Goal: Transaction & Acquisition: Book appointment/travel/reservation

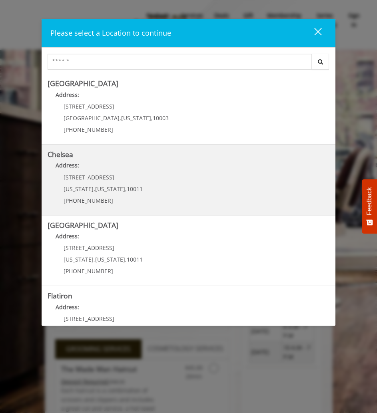
click at [140, 186] on link "Chelsea Address: [STREET_ADDRESS][US_STATE][US_STATE] (917) 639-3902" at bounding box center [189, 179] width 283 height 58
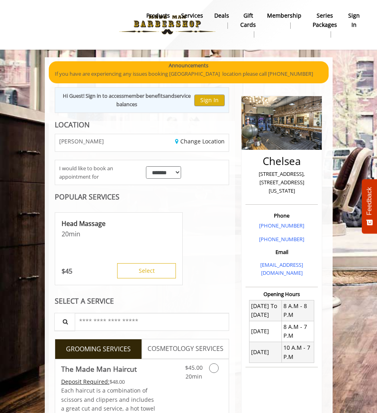
scroll to position [51, 0]
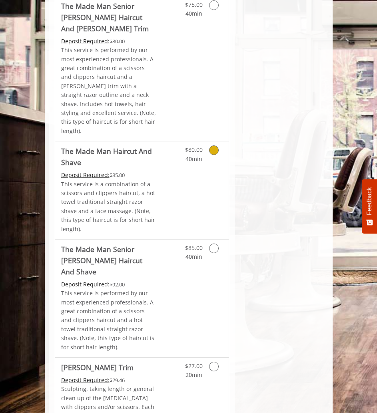
scroll to position [1138, 0]
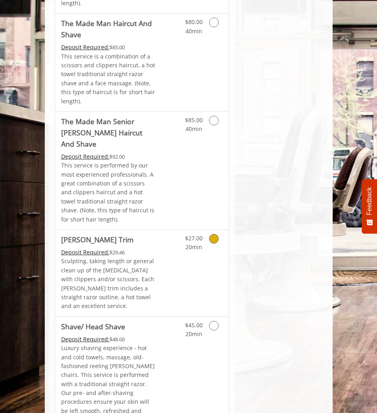
click at [213, 234] on icon "Grooming services" at bounding box center [214, 239] width 10 height 10
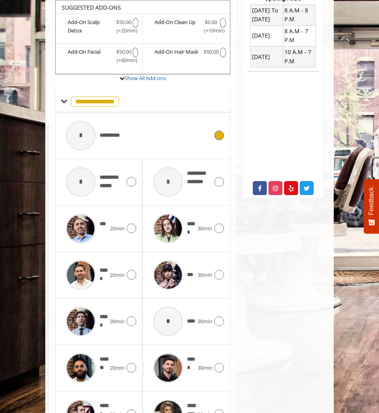
scroll to position [215, 0]
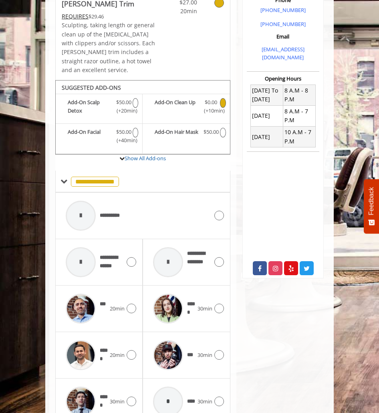
click at [222, 106] on icon "Beard Trim Add-onS" at bounding box center [223, 103] width 6 height 10
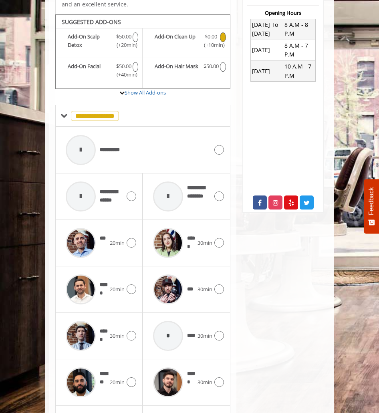
scroll to position [295, 0]
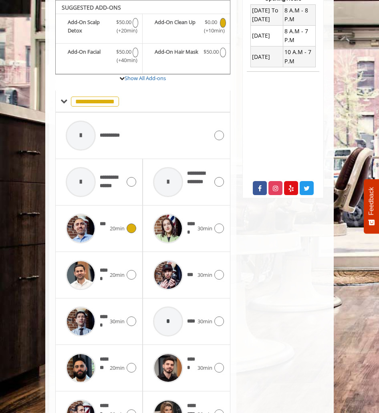
click at [131, 230] on icon at bounding box center [131, 228] width 10 height 10
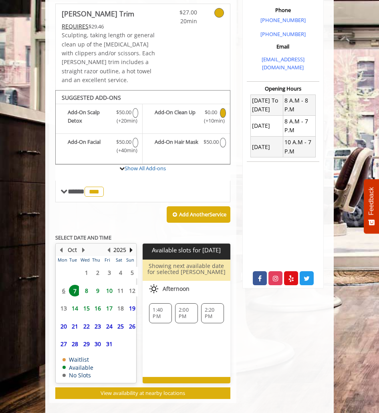
scroll to position [215, 0]
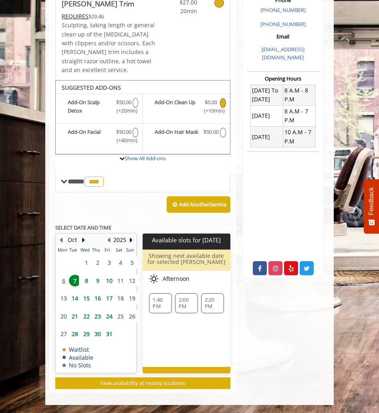
click at [98, 281] on span "9" at bounding box center [98, 281] width 12 height 12
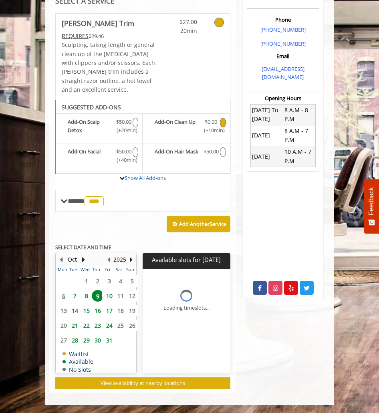
scroll to position [213, 0]
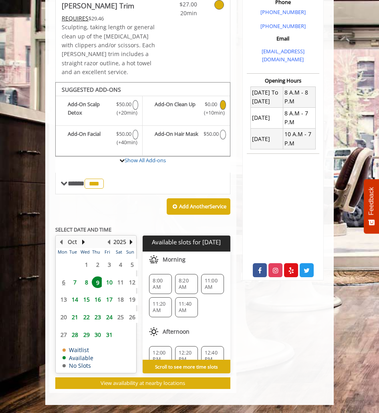
click at [85, 282] on span "8" at bounding box center [86, 282] width 12 height 12
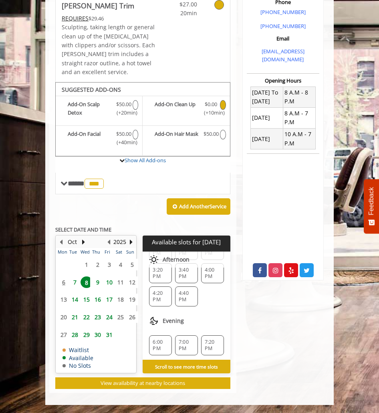
scroll to position [131, 0]
click at [74, 282] on span "7" at bounding box center [75, 282] width 12 height 12
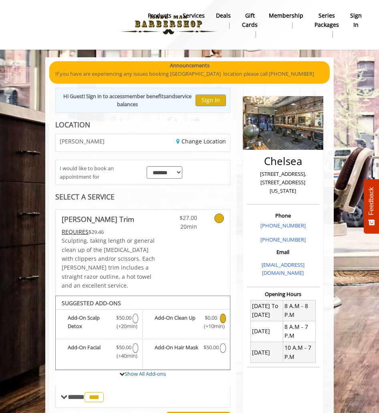
scroll to position [196, 0]
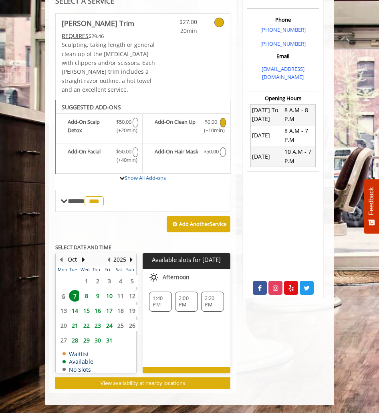
click at [85, 296] on span "8" at bounding box center [86, 296] width 12 height 12
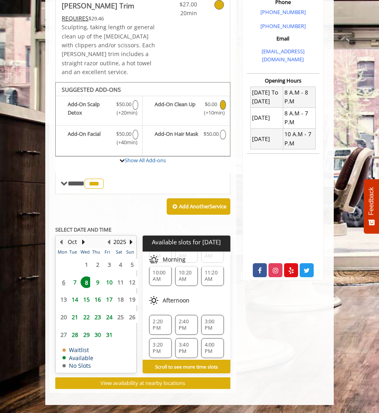
scroll to position [51, 0]
click at [158, 325] on span "2:20 PM" at bounding box center [160, 327] width 16 height 13
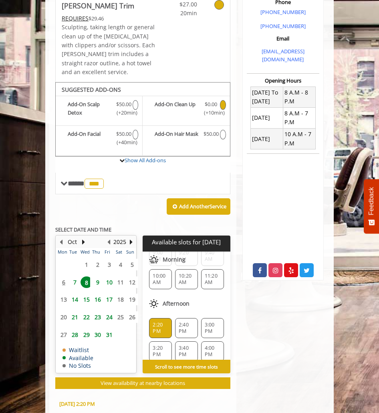
scroll to position [385, 0]
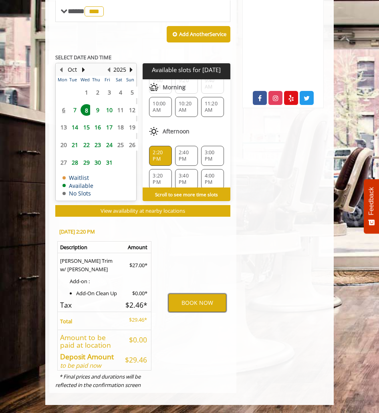
click at [196, 305] on button "BOOK NOW" at bounding box center [197, 302] width 58 height 18
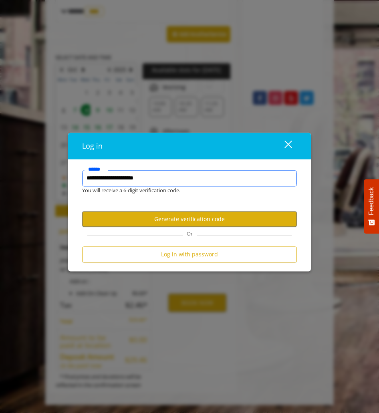
type input "**********"
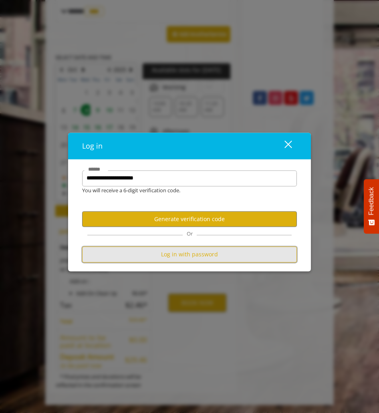
click at [179, 259] on button "Log in with password" at bounding box center [189, 255] width 215 height 16
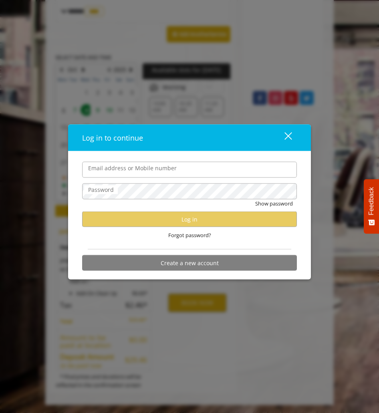
click at [140, 170] on input "Email address or Mobile number" at bounding box center [189, 169] width 215 height 16
type input "**********"
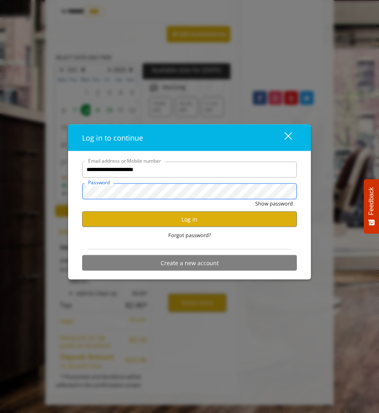
click at [255, 199] on button "Show password" at bounding box center [274, 203] width 38 height 8
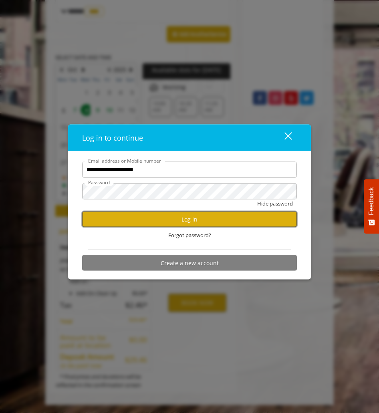
click at [140, 224] on button "Log in" at bounding box center [189, 219] width 215 height 16
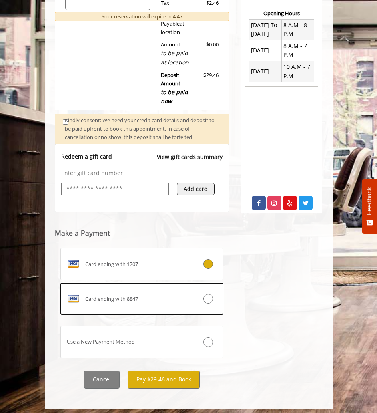
scroll to position [282, 0]
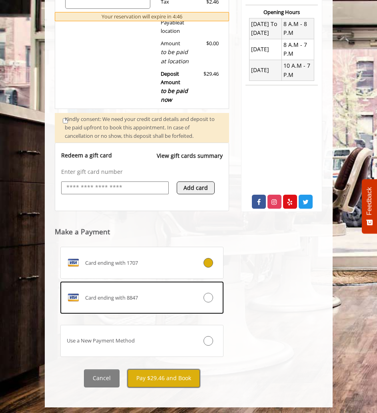
click at [158, 381] on button "Pay $29.46 and Book" at bounding box center [164, 378] width 72 height 18
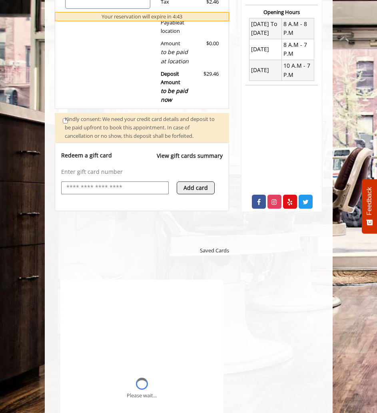
scroll to position [0, 0]
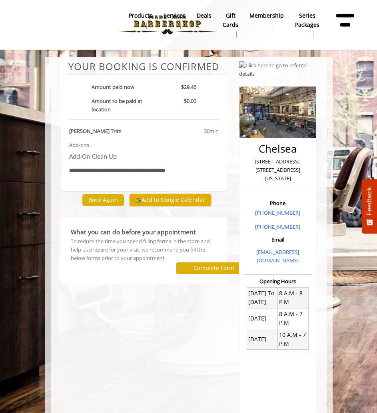
click at [165, 200] on button "Add to Google Calendar" at bounding box center [171, 200] width 82 height 12
